Goal: Information Seeking & Learning: Learn about a topic

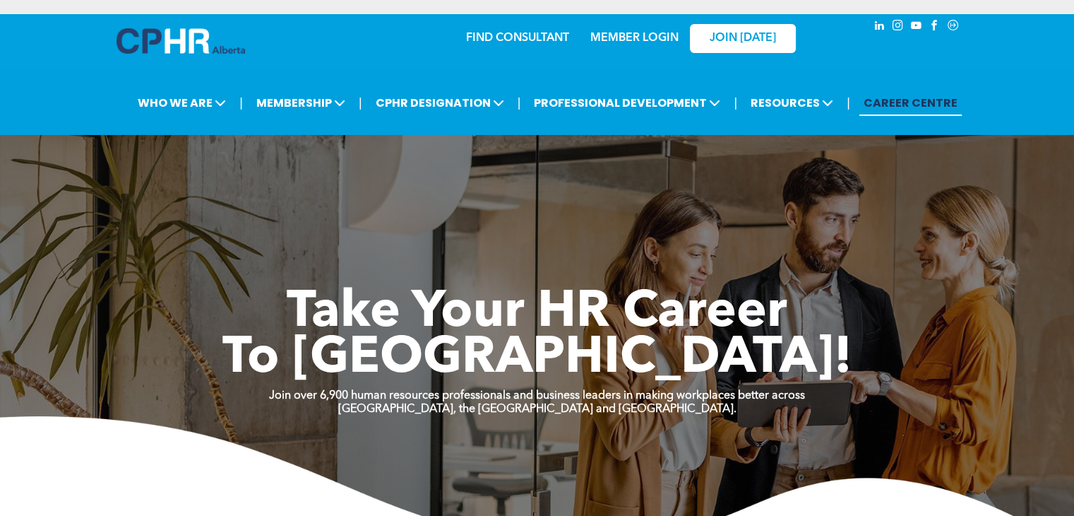
click at [891, 105] on link "CAREER CENTRE" at bounding box center [911, 103] width 102 height 26
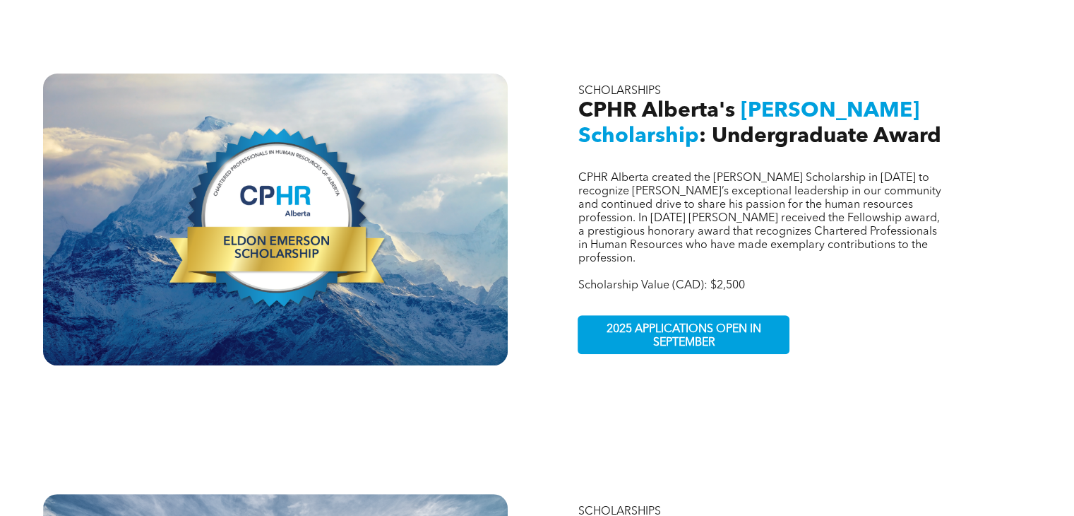
scroll to position [494, 0]
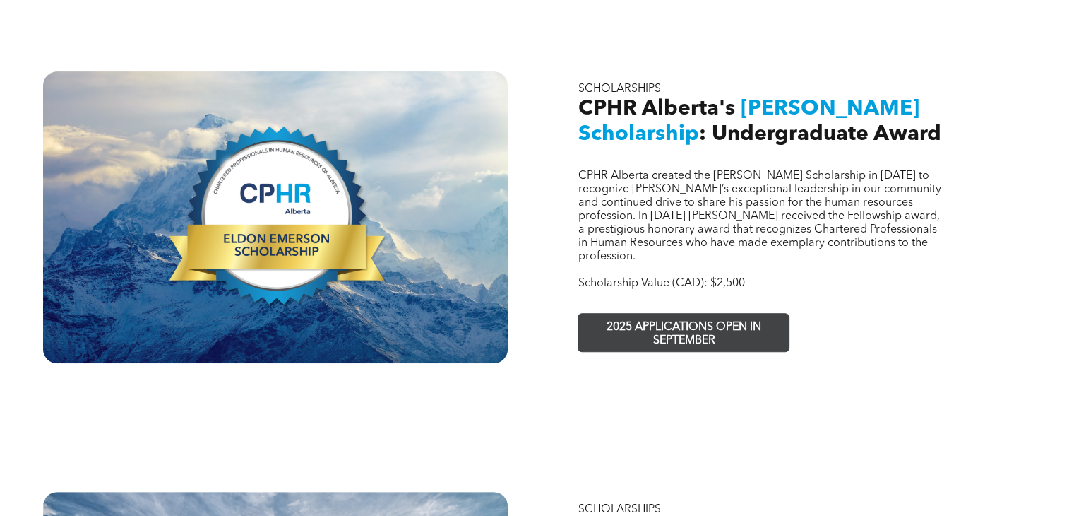
click at [615, 314] on span "2025 APPLICATIONS OPEN IN SEPTEMBER" at bounding box center [684, 334] width 206 height 41
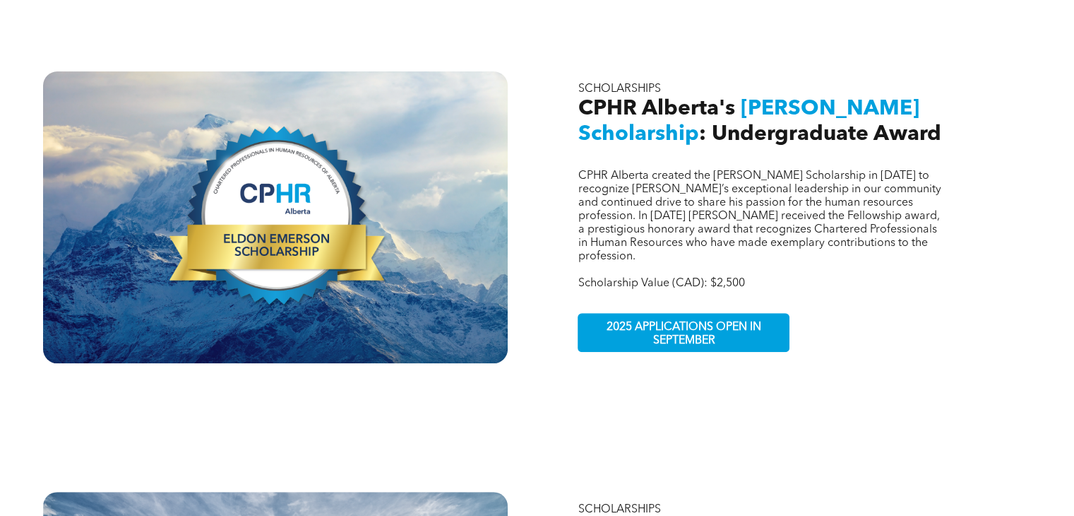
click at [675, 121] on span "[PERSON_NAME] Scholarship" at bounding box center [748, 121] width 341 height 47
click at [379, 168] on div at bounding box center [275, 217] width 465 height 292
click at [212, 256] on div at bounding box center [275, 217] width 465 height 292
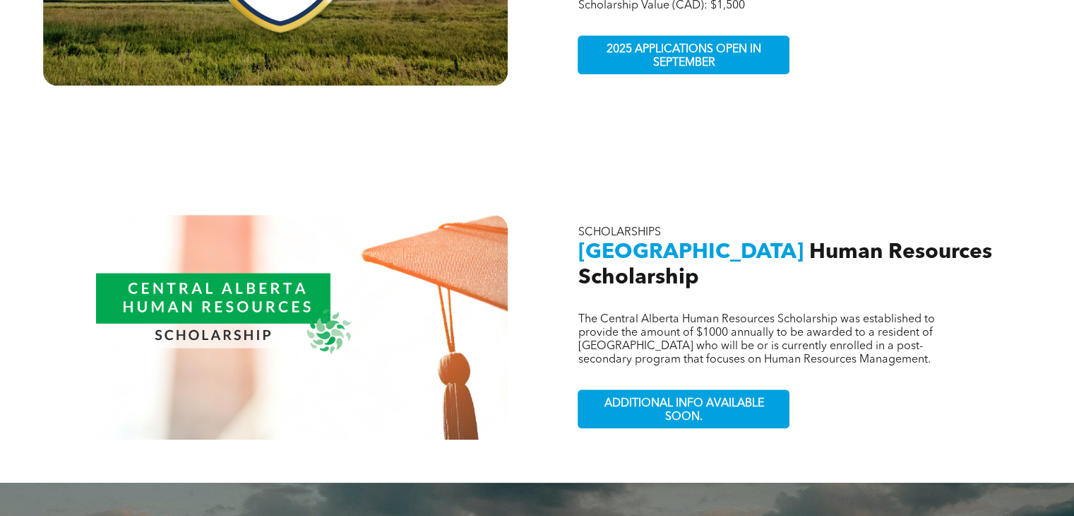
scroll to position [1271, 0]
